Goal: Task Accomplishment & Management: Manage account settings

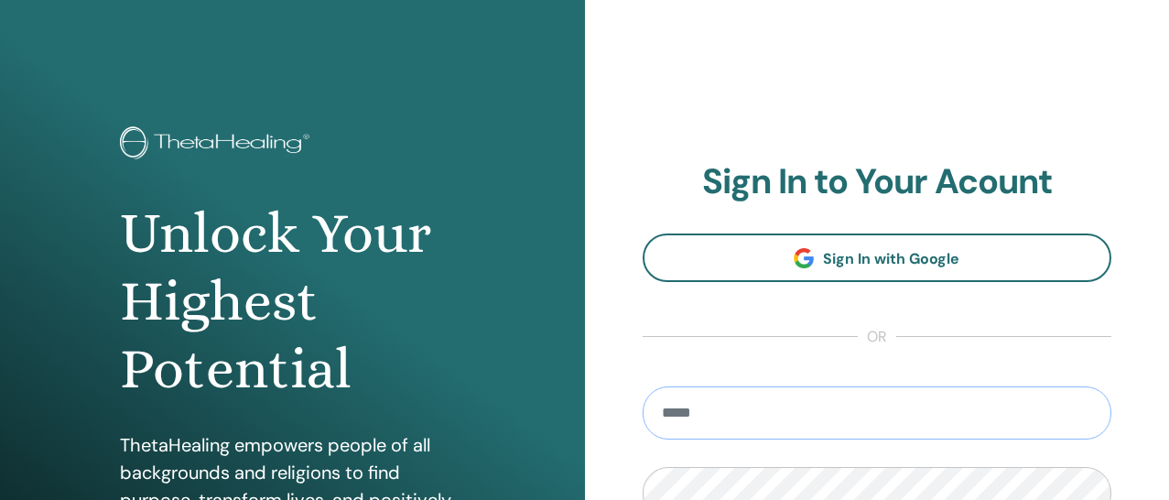
type input "**********"
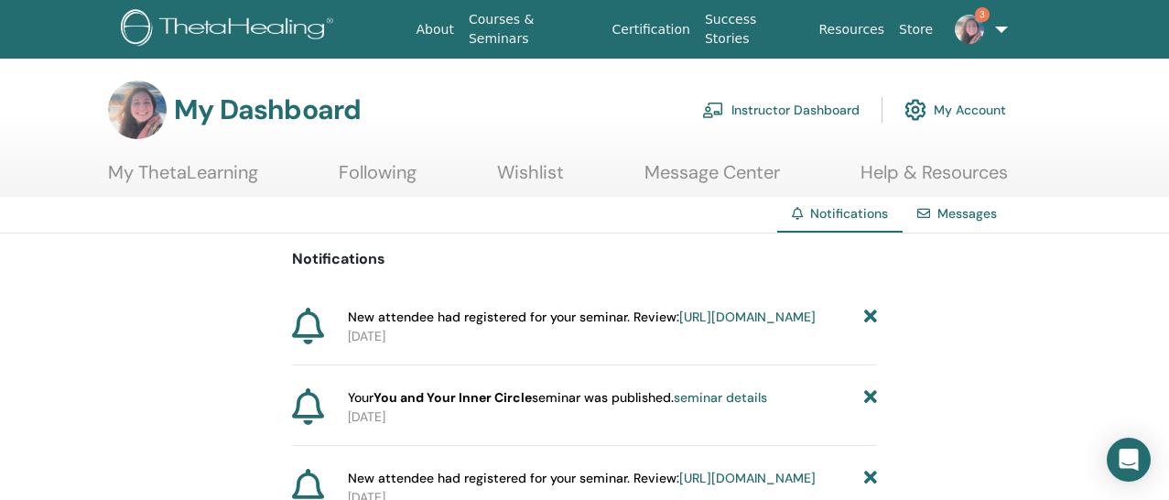
click at [840, 105] on link "Instructor Dashboard" at bounding box center [780, 110] width 157 height 40
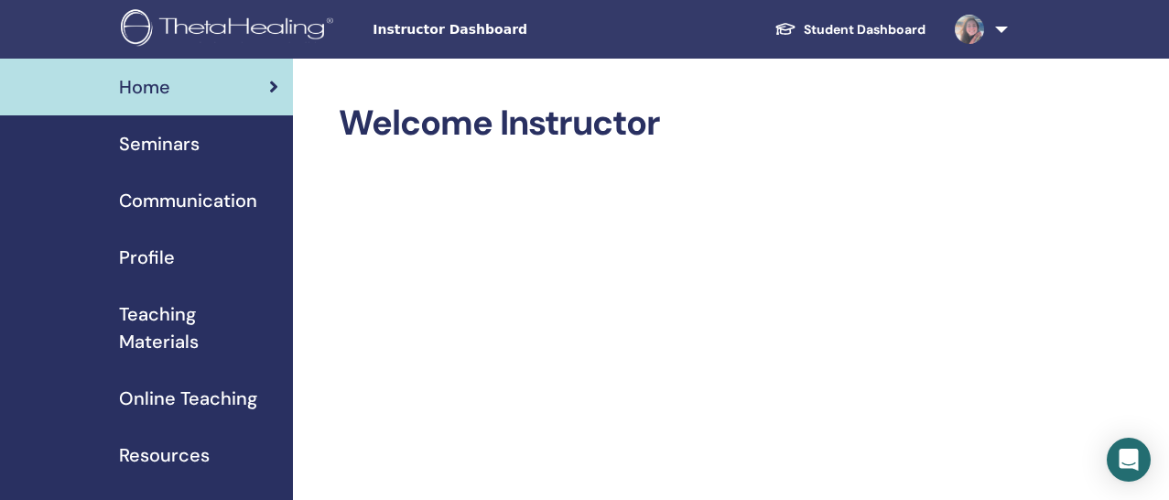
click at [199, 152] on div "Seminars" at bounding box center [147, 143] width 264 height 27
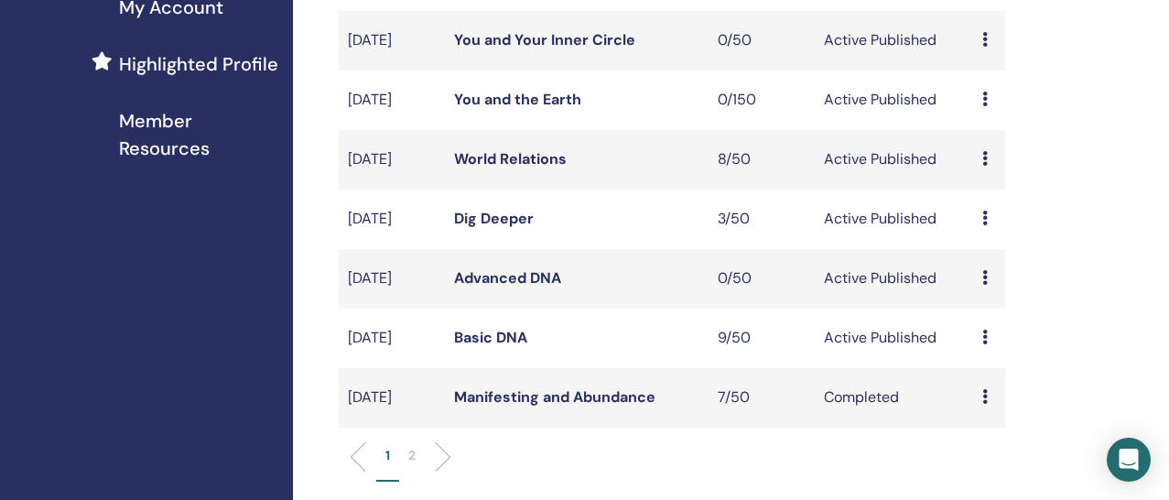
scroll to position [507, 0]
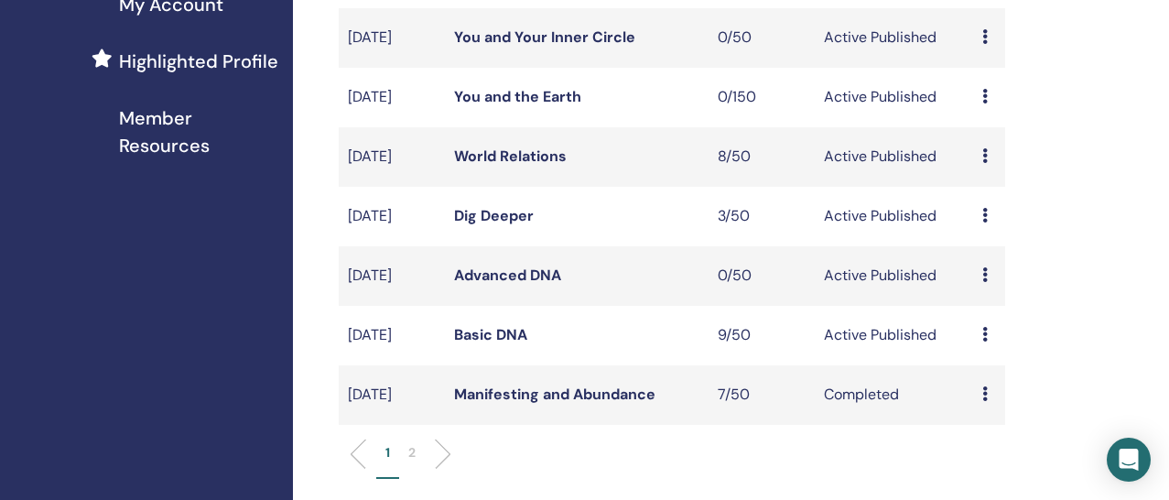
click at [486, 344] on link "Basic DNA" at bounding box center [490, 334] width 73 height 19
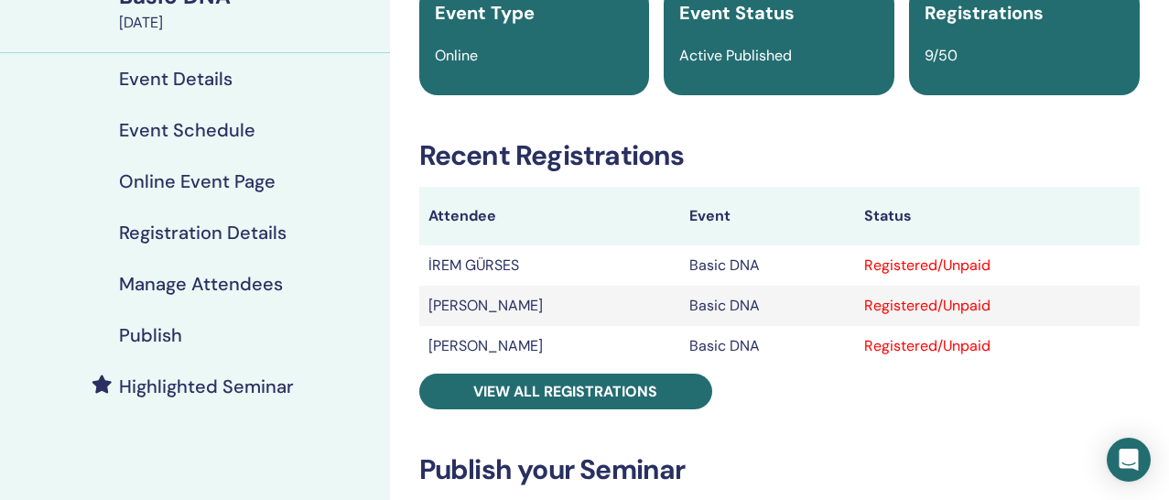
scroll to position [280, 0]
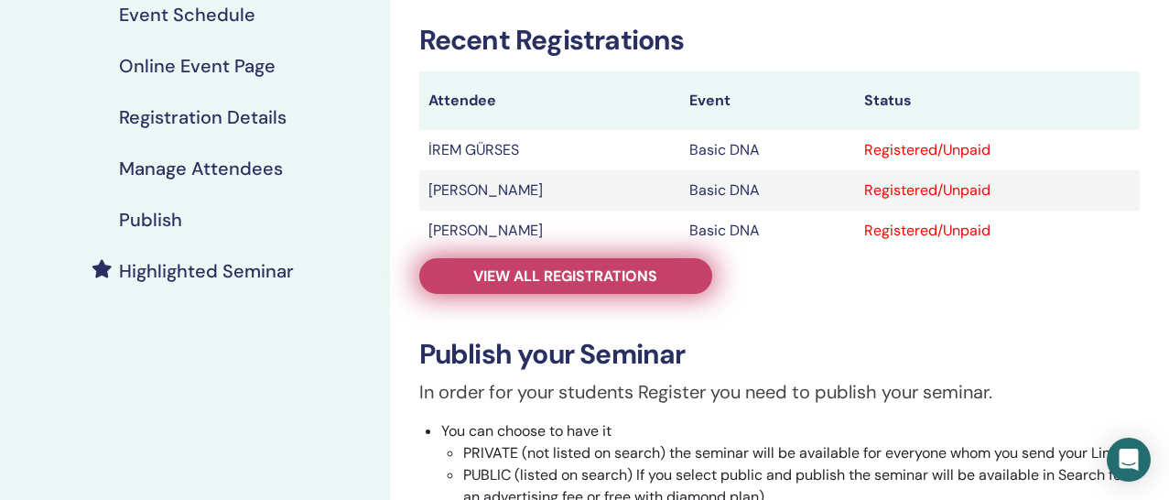
click at [549, 279] on span "View all registrations" at bounding box center [565, 275] width 184 height 19
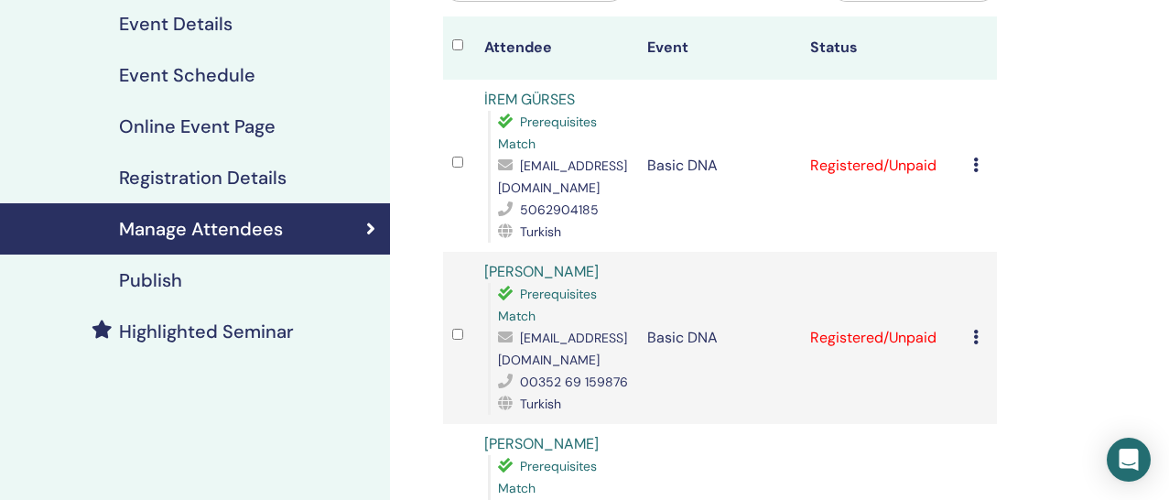
scroll to position [250, 0]
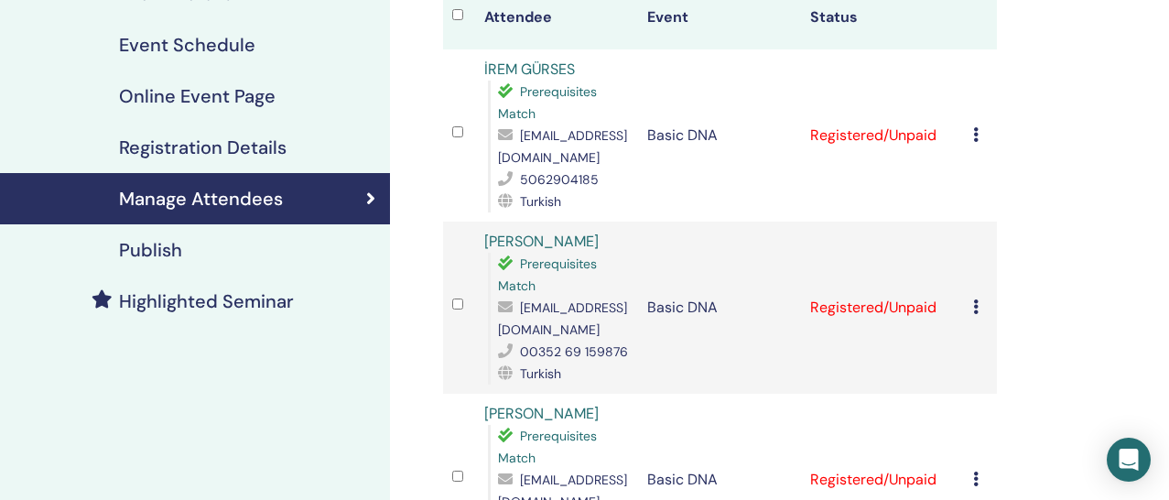
click at [296, 297] on div "Highlighted Seminar" at bounding box center [195, 301] width 361 height 22
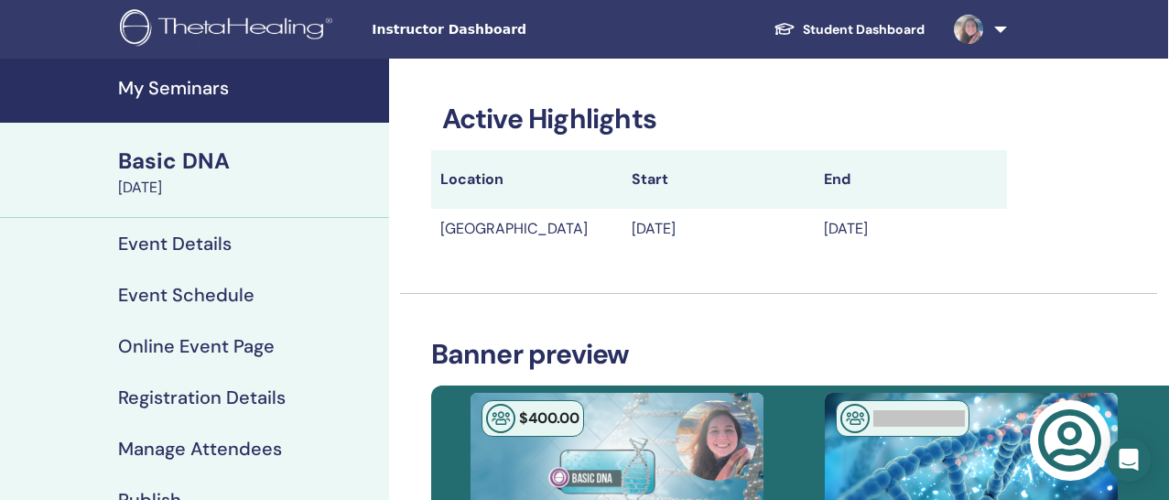
scroll to position [0, 1]
click at [190, 92] on h4 "My Seminars" at bounding box center [248, 88] width 260 height 22
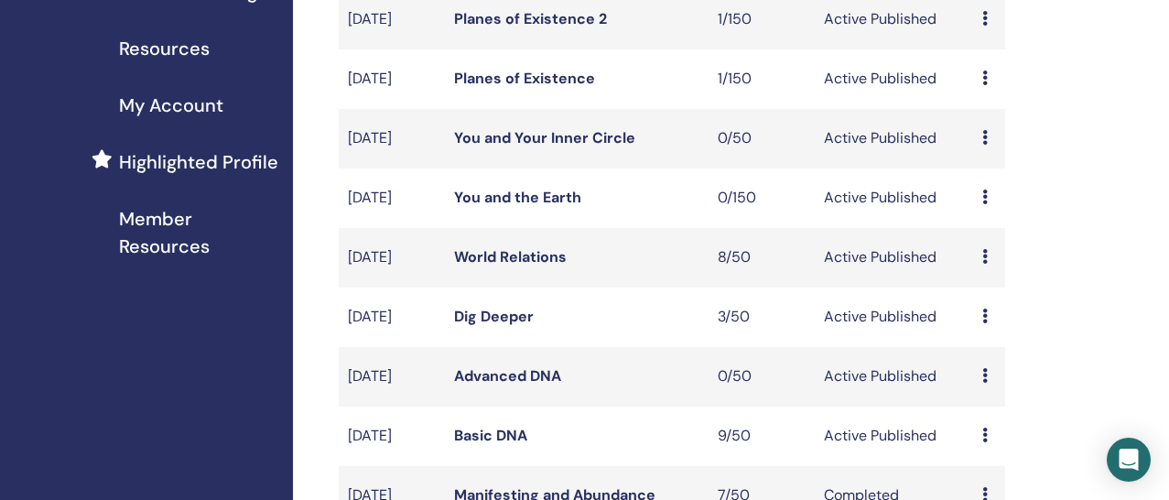
scroll to position [425, 0]
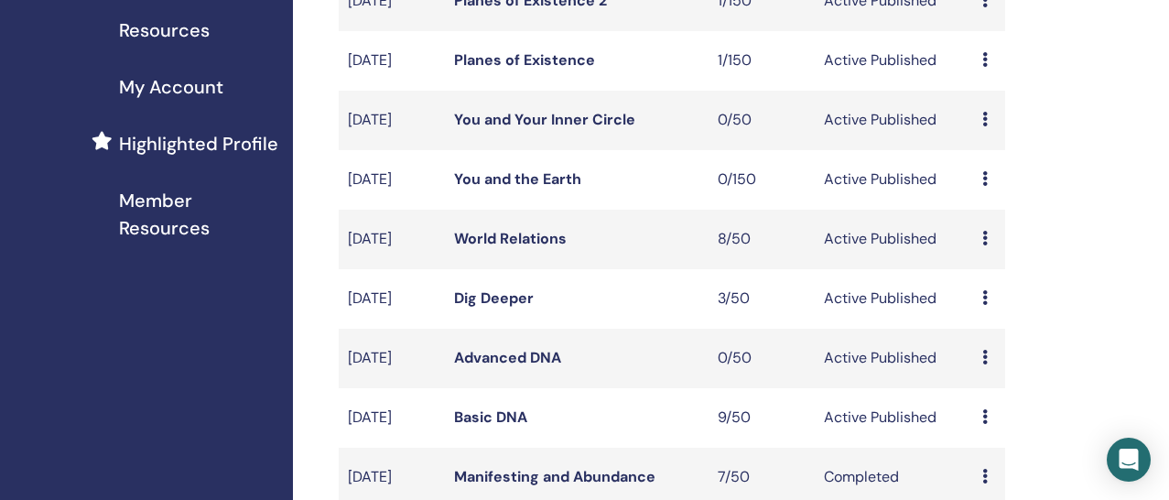
click at [553, 248] on link "World Relations" at bounding box center [510, 238] width 113 height 19
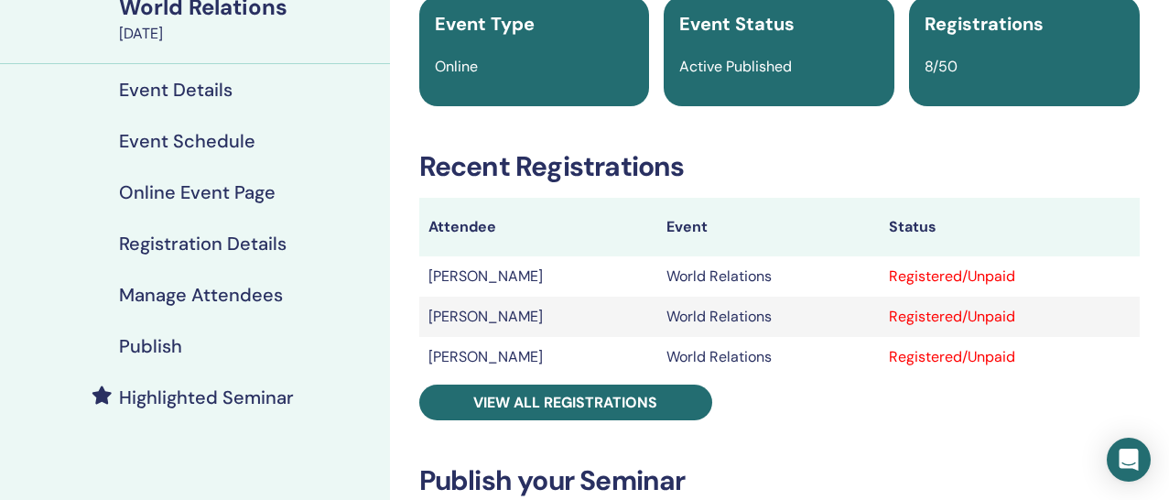
scroll to position [223, 0]
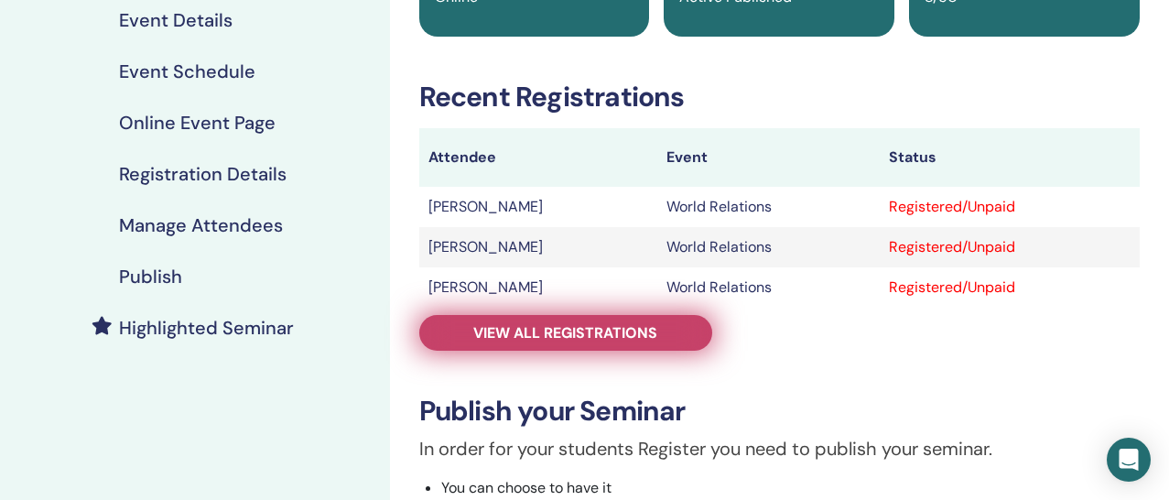
click at [598, 338] on span "View all registrations" at bounding box center [565, 332] width 184 height 19
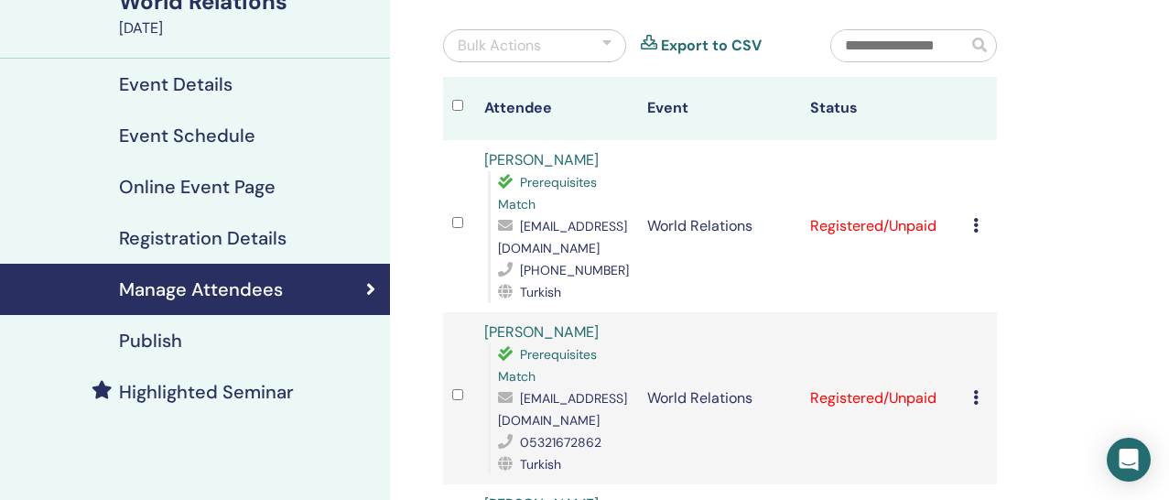
scroll to position [149, 0]
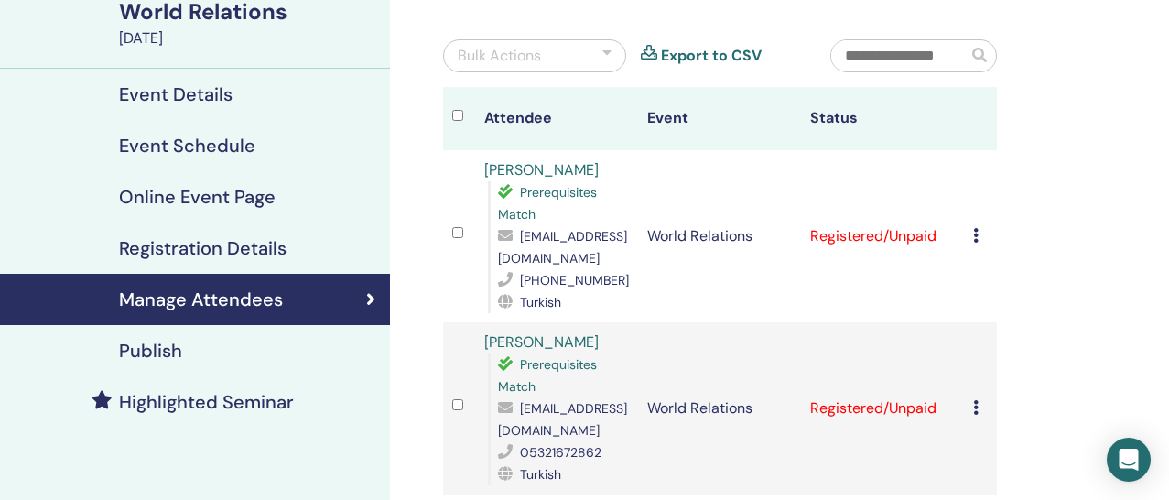
click at [287, 399] on h4 "Highlighted Seminar" at bounding box center [206, 402] width 175 height 22
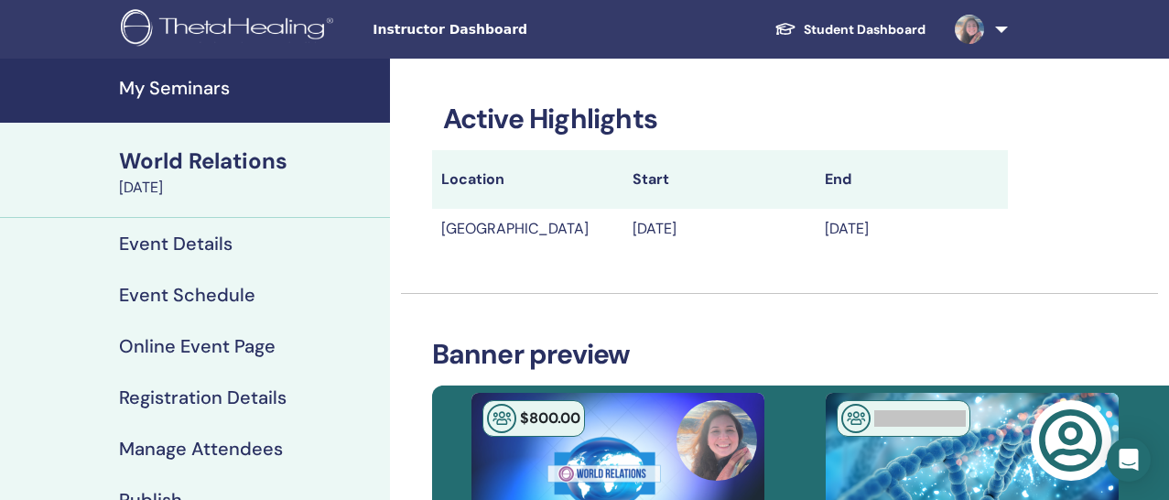
click at [207, 94] on h4 "My Seminars" at bounding box center [249, 88] width 260 height 22
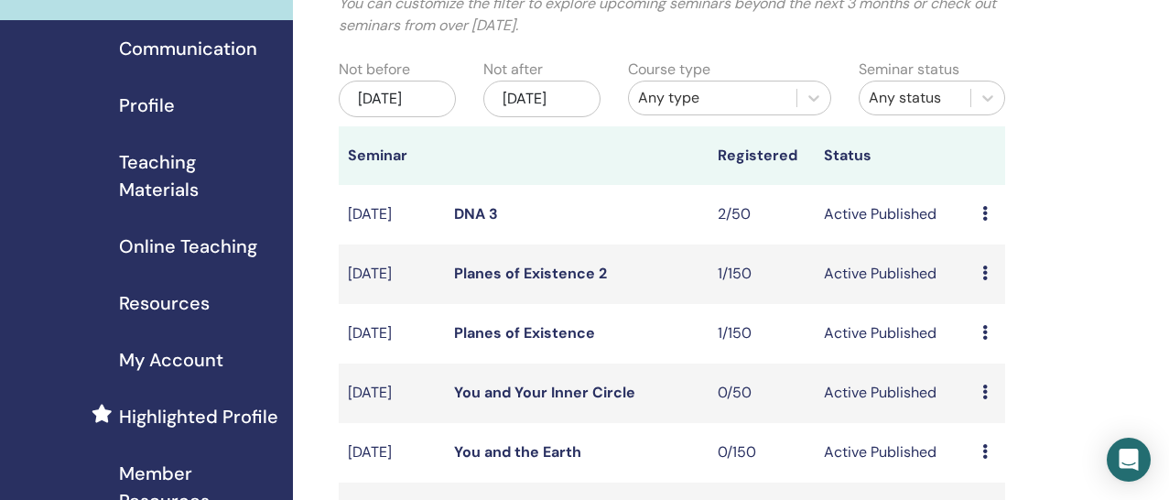
scroll to position [221, 0]
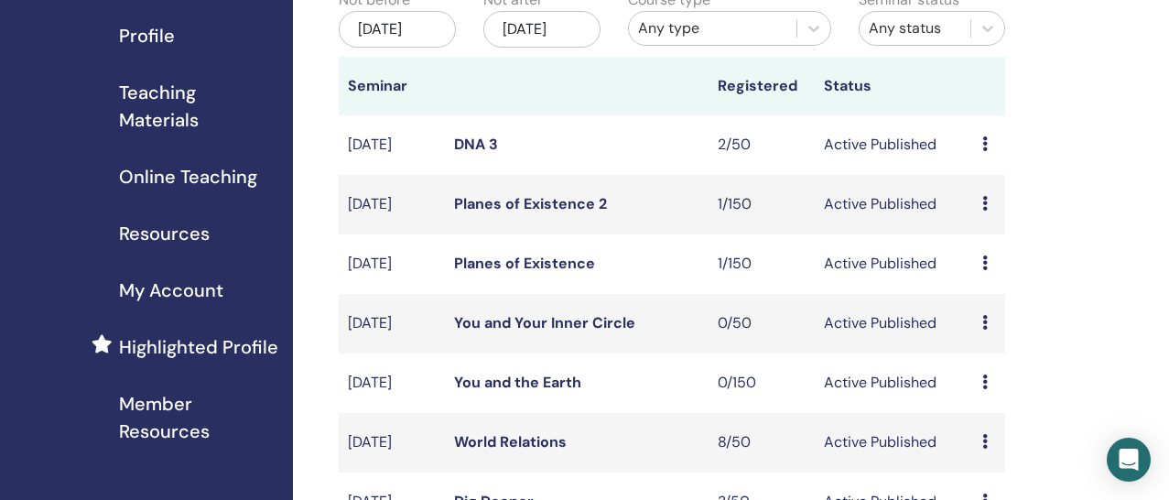
click at [478, 154] on link "DNA 3" at bounding box center [476, 144] width 44 height 19
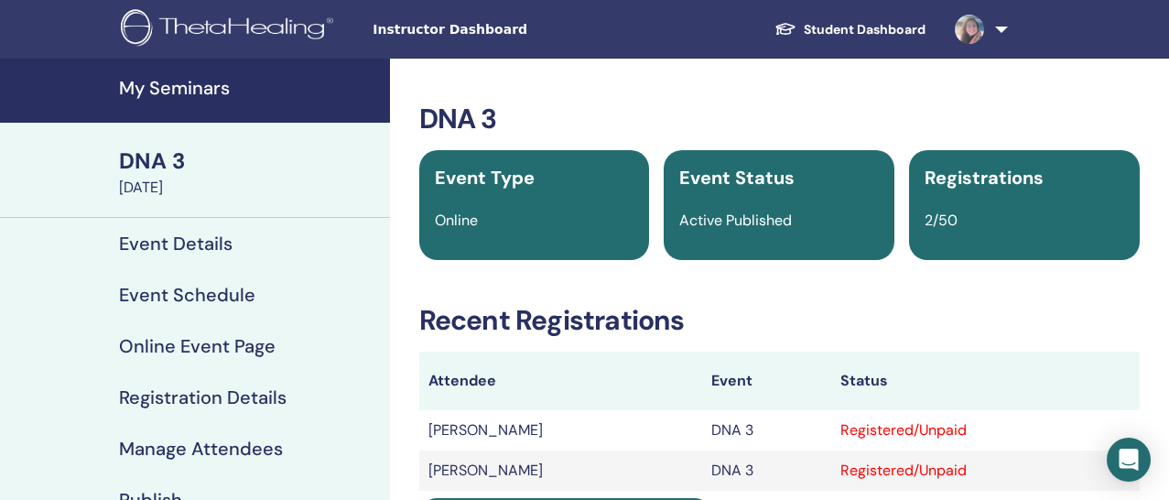
click at [209, 104] on link "My Seminars" at bounding box center [195, 91] width 390 height 64
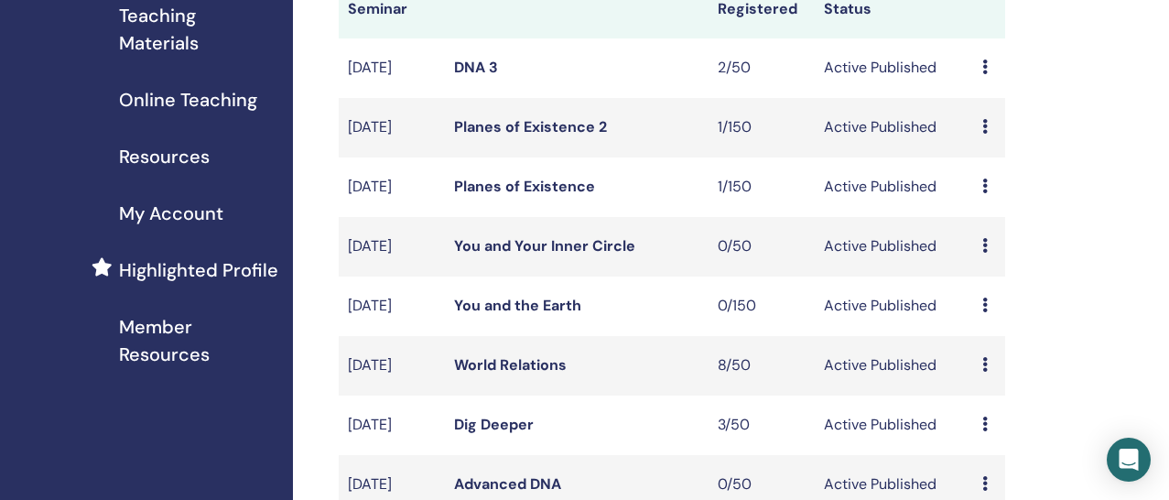
scroll to position [299, 0]
click at [571, 254] on link "You and Your Inner Circle" at bounding box center [544, 244] width 181 height 19
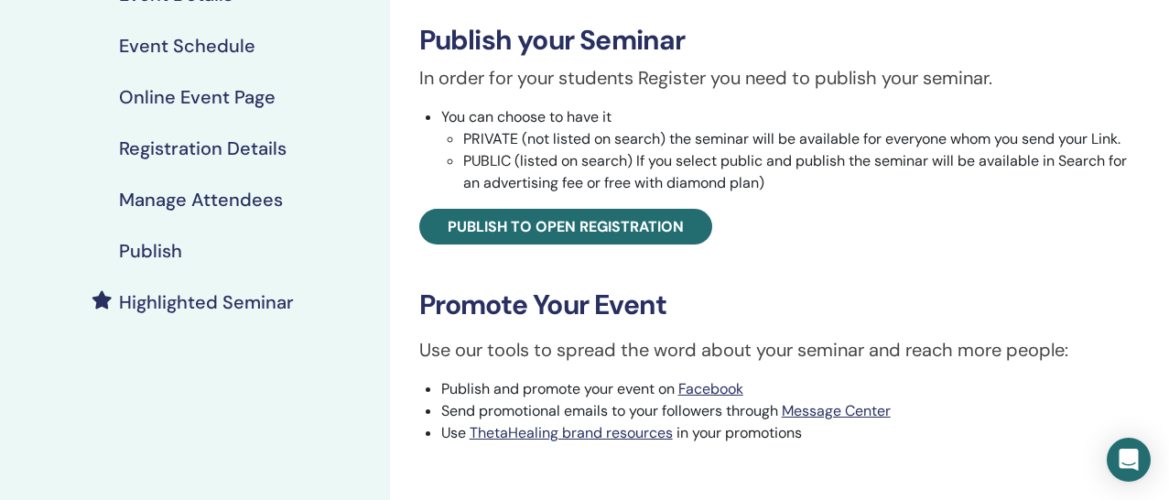
scroll to position [294, 0]
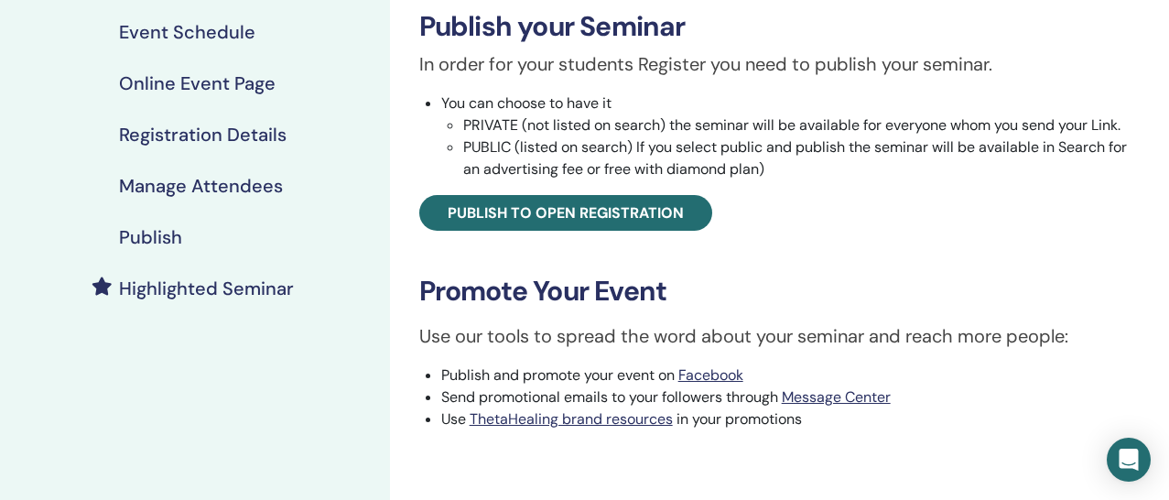
click at [299, 284] on div "Highlighted Seminar" at bounding box center [195, 288] width 361 height 22
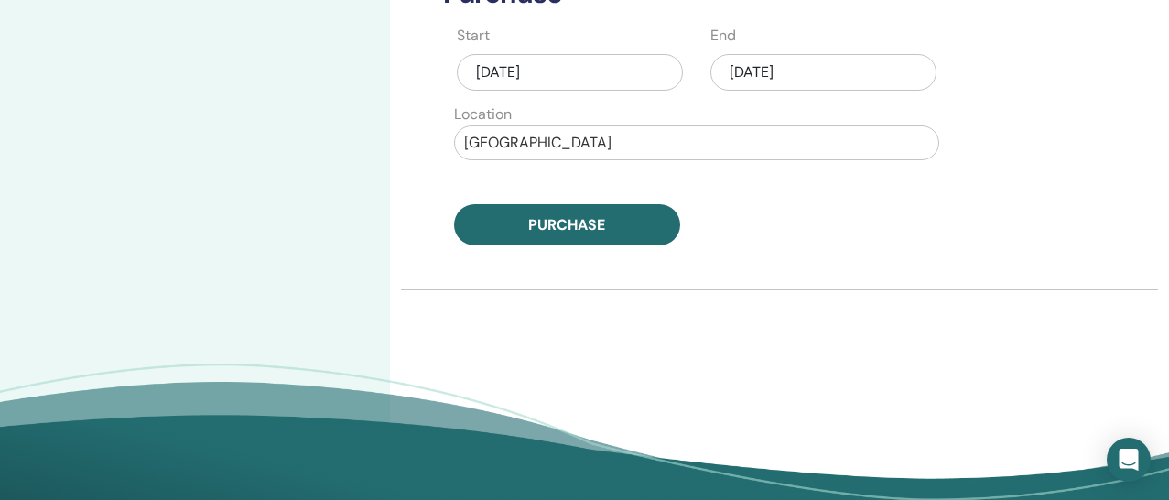
scroll to position [984, 0]
